Goal: Task Accomplishment & Management: Manage account settings

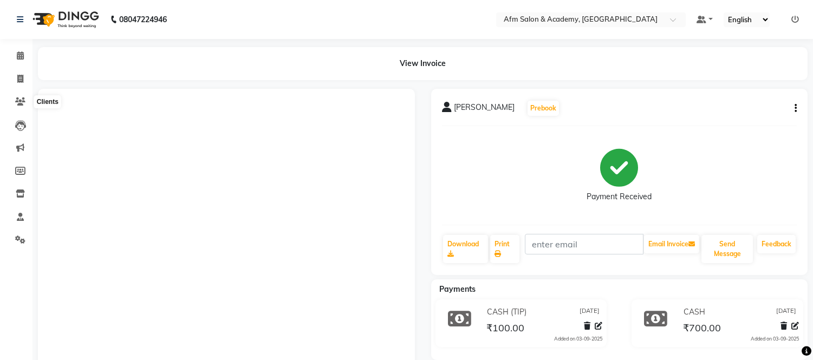
click at [19, 100] on icon at bounding box center [20, 102] width 10 height 8
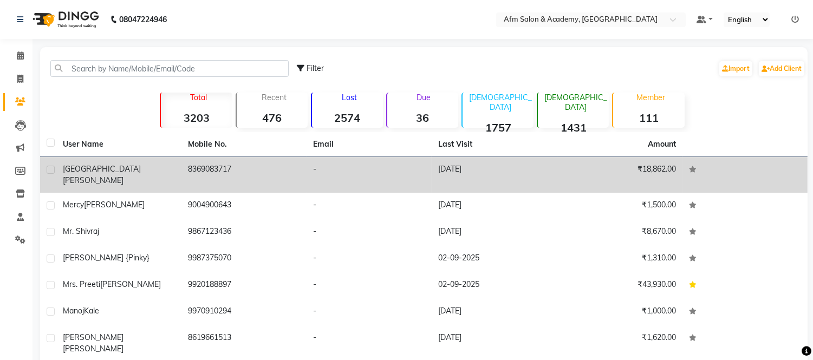
click at [295, 173] on td "8369083717" at bounding box center [243, 175] width 125 height 36
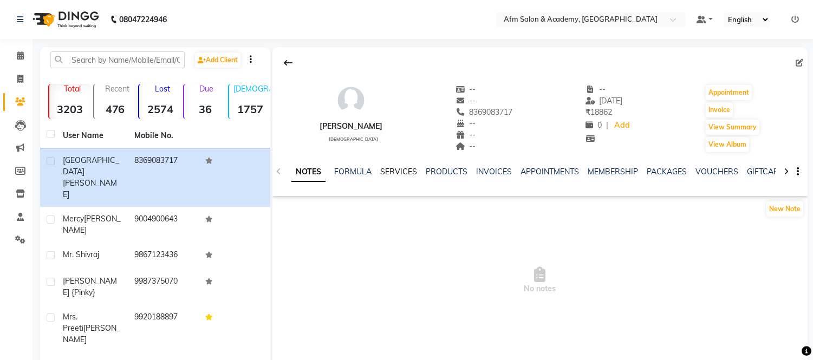
click at [408, 168] on link "SERVICES" at bounding box center [398, 172] width 37 height 10
